Goal: Task Accomplishment & Management: Manage account settings

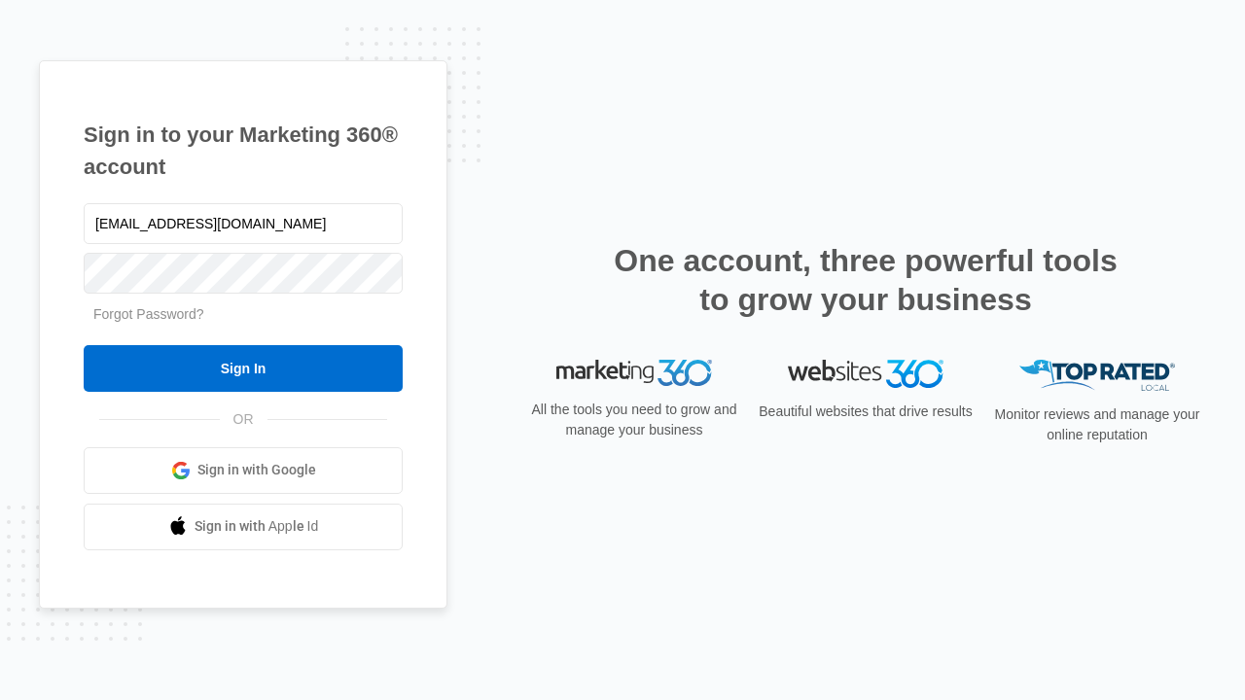
type input "dankie614@gmail.com"
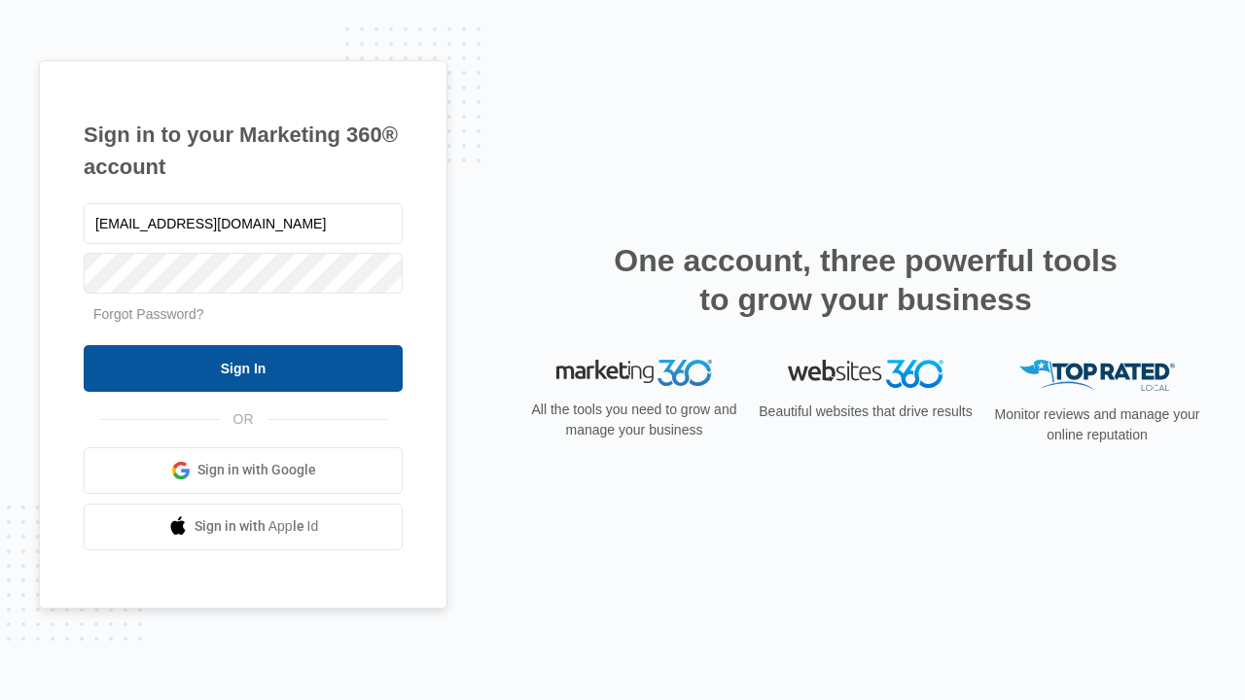
click at [243, 368] on input "Sign In" at bounding box center [243, 368] width 319 height 47
